Goal: Task Accomplishment & Management: Manage account settings

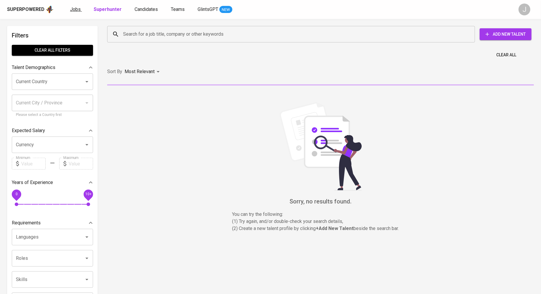
click at [71, 10] on span "Jobs" at bounding box center [75, 9] width 11 height 6
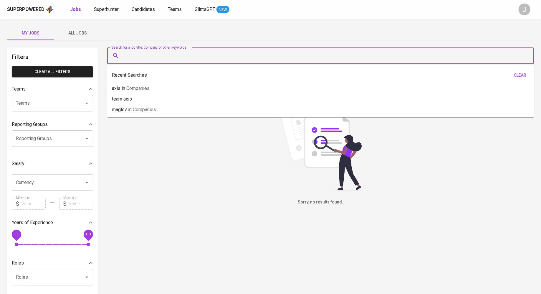
click at [142, 55] on input "Search for a job title, company or other keywords" at bounding box center [322, 55] width 401 height 11
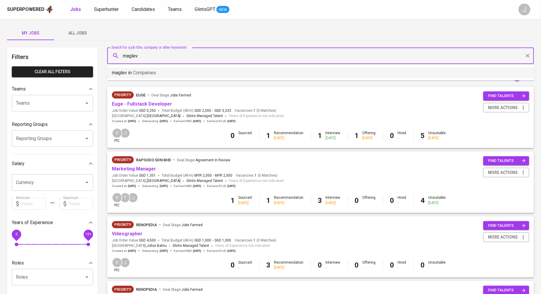
click at [148, 76] on p "maglev in Companies" at bounding box center [134, 72] width 44 height 7
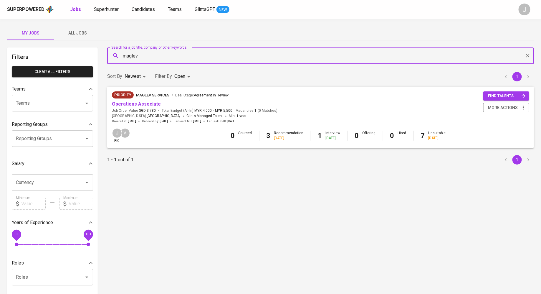
type input "maglev"
click at [143, 104] on link "Operations Associate" at bounding box center [136, 104] width 49 height 6
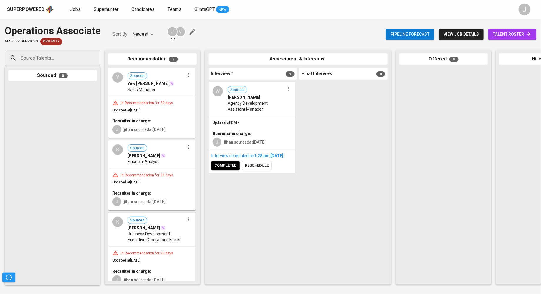
scroll to position [6, 0]
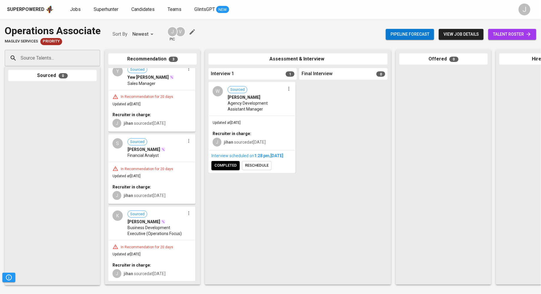
click at [442, 33] on span "talent roster" at bounding box center [512, 34] width 39 height 7
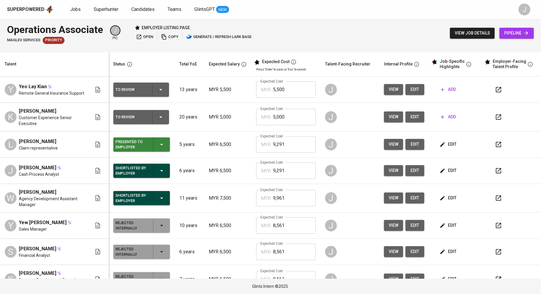
click at [389, 142] on span "view" at bounding box center [394, 144] width 10 height 7
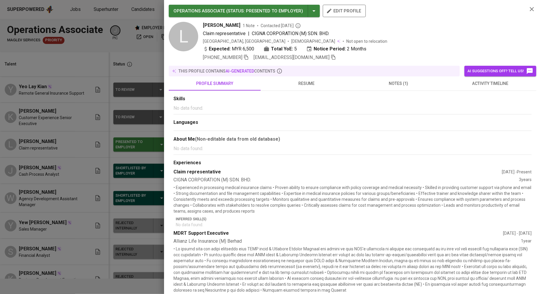
click at [399, 83] on span "notes (1)" at bounding box center [398, 83] width 85 height 7
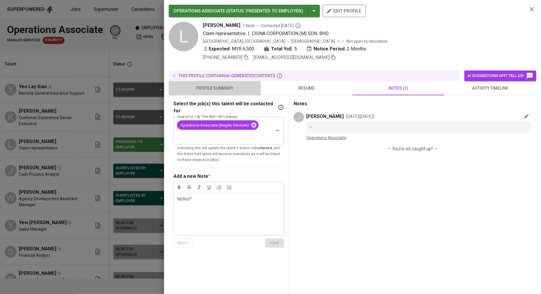
click at [200, 90] on span "profile summary" at bounding box center [214, 88] width 85 height 7
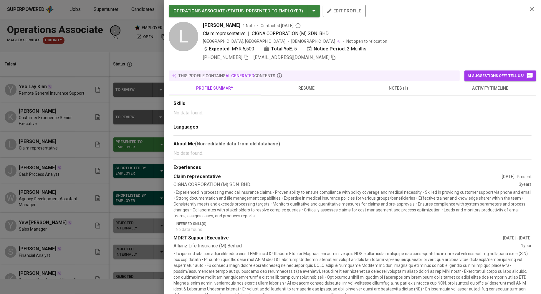
click at [58, 165] on div at bounding box center [270, 147] width 541 height 294
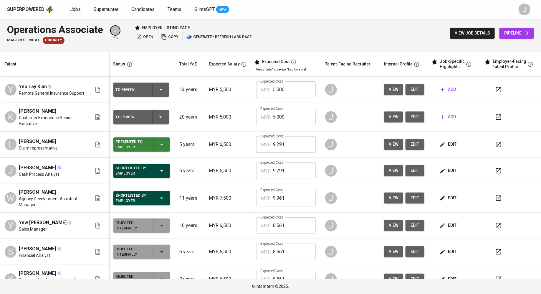
click at [442, 145] on icon "button" at bounding box center [498, 144] width 7 height 7
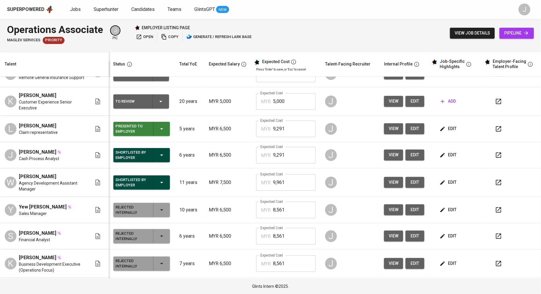
scroll to position [14, 0]
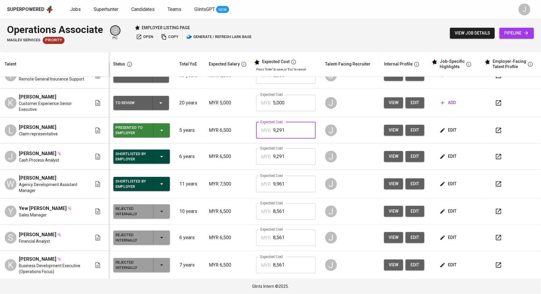
click at [281, 134] on input "9,291" at bounding box center [294, 130] width 43 height 17
click at [252, 123] on td "Expected Cost MYR 9,291 Expected Cost" at bounding box center [286, 130] width 69 height 26
click at [287, 140] on td "Expected Cost MYR 9,291 Expected Cost" at bounding box center [286, 130] width 69 height 26
click at [295, 153] on input "9,291" at bounding box center [294, 156] width 43 height 17
click at [289, 138] on input "9,291" at bounding box center [294, 130] width 43 height 17
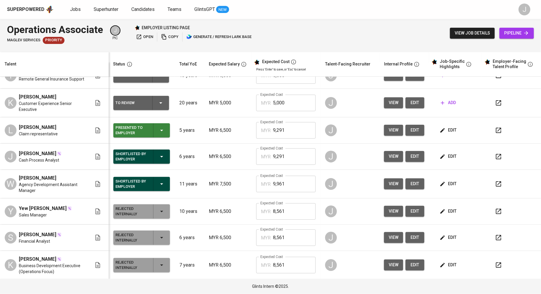
click at [304, 167] on td "Expected Cost MYR 9,291 Expected Cost" at bounding box center [286, 157] width 69 height 26
